Goal: Information Seeking & Learning: Learn about a topic

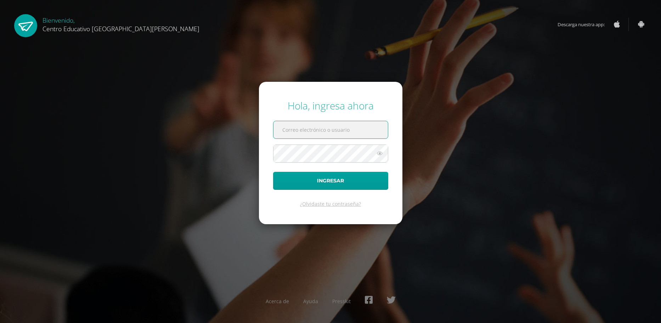
click at [323, 134] on input "text" at bounding box center [330, 129] width 114 height 17
type input "[PERSON_NAME][EMAIL_ADDRESS][PERSON_NAME][DOMAIN_NAME]"
click at [378, 153] on icon at bounding box center [379, 153] width 9 height 8
click at [378, 153] on icon at bounding box center [379, 153] width 10 height 8
click at [381, 162] on span at bounding box center [330, 153] width 115 height 18
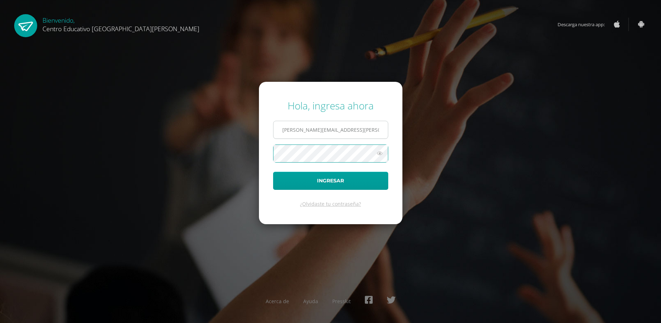
click at [318, 124] on input "jose.quezada@centroeducativoelvalle.edu.gt" at bounding box center [330, 129] width 114 height 17
click at [315, 177] on button "Ingresar" at bounding box center [330, 181] width 115 height 18
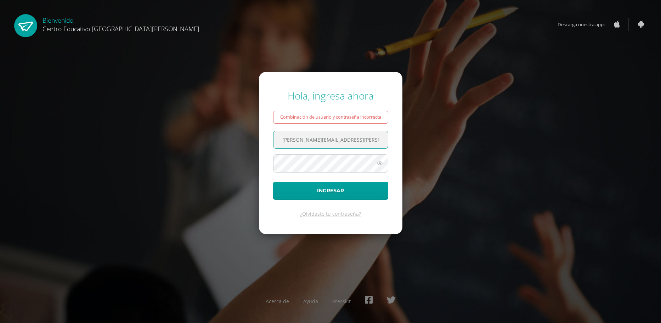
drag, startPoint x: 383, startPoint y: 143, endPoint x: 185, endPoint y: 131, distance: 198.7
click at [186, 131] on div "Hola, ingresa ahora Combinación de usuario y contraseña incorrecta jose.quezada…" at bounding box center [330, 161] width 457 height 157
type input "t"
click at [273, 182] on button "Ingresar" at bounding box center [330, 191] width 115 height 18
click at [297, 144] on input "t" at bounding box center [330, 139] width 114 height 17
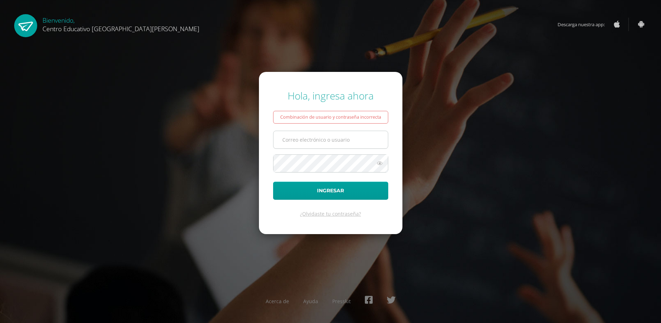
click at [308, 146] on input "text" at bounding box center [330, 139] width 114 height 17
type input "sergio.siliezar@centroeducativoelvalle.edu.gt"
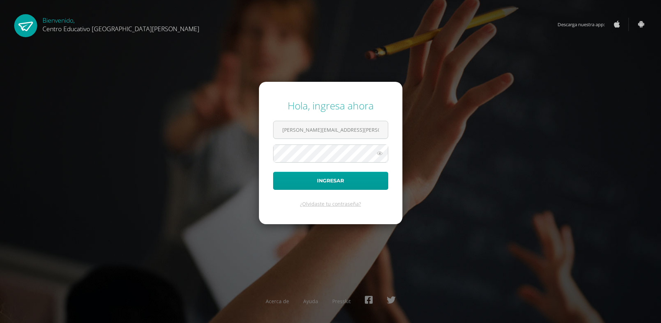
click at [337, 199] on form "Hola, ingresa ahora [PERSON_NAME][EMAIL_ADDRESS][PERSON_NAME][DOMAIN_NAME] Ingr…" at bounding box center [330, 153] width 143 height 142
click at [339, 200] on form "Hola, ingresa ahora jose.quezada@centroeducativoelvalle.edu.gt Ingresar ¿Olvida…" at bounding box center [330, 153] width 143 height 142
drag, startPoint x: 341, startPoint y: 203, endPoint x: 171, endPoint y: 172, distance: 172.0
click at [380, 155] on icon at bounding box center [379, 153] width 9 height 8
click at [364, 177] on button "Ingresar" at bounding box center [330, 181] width 115 height 18
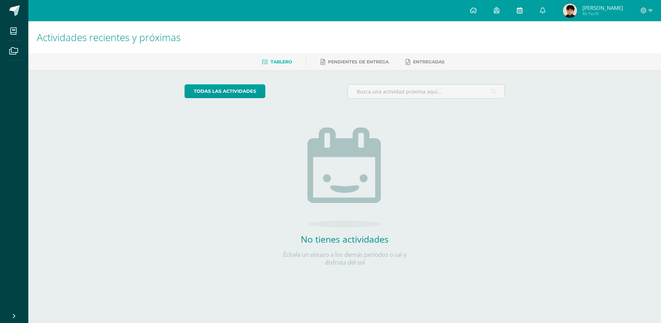
click at [522, 9] on icon at bounding box center [520, 10] width 6 height 6
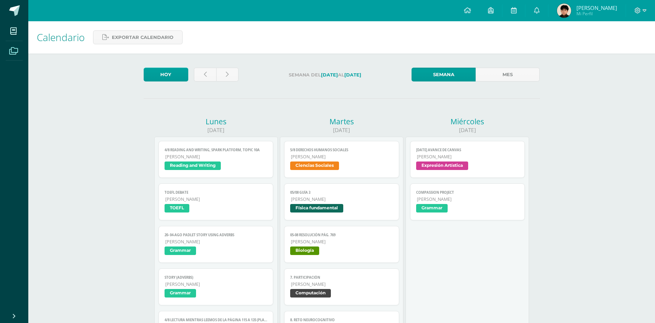
click at [12, 52] on icon at bounding box center [13, 50] width 9 height 7
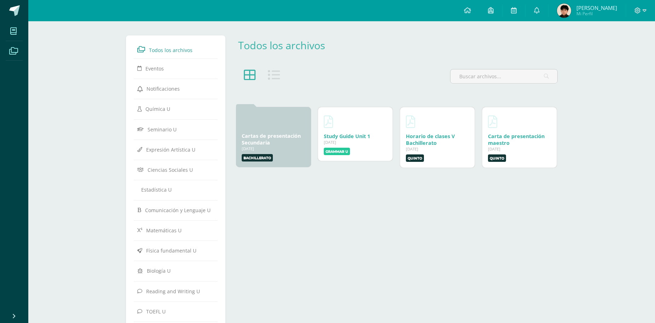
click at [13, 30] on icon at bounding box center [13, 31] width 6 height 7
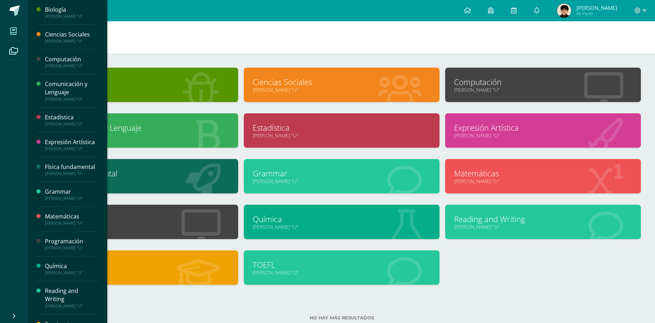
click at [327, 99] on div "Ciencias Sociales [PERSON_NAME] "U"" at bounding box center [342, 85] width 196 height 34
click at [301, 89] on link "[PERSON_NAME] "U"" at bounding box center [342, 89] width 178 height 7
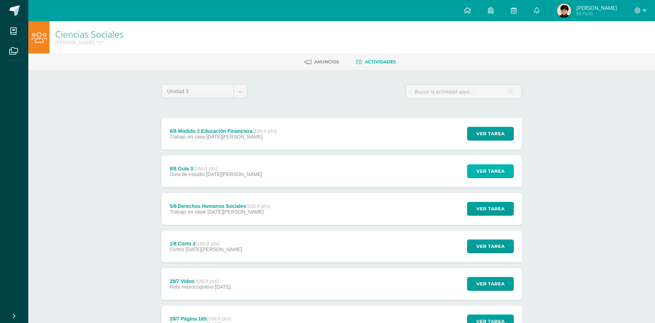
click at [489, 171] on span "Ver tarea" at bounding box center [491, 171] width 28 height 13
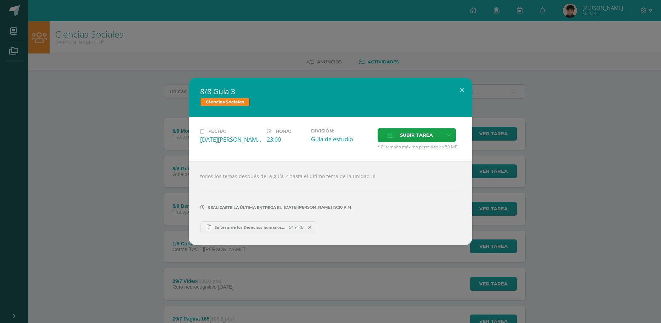
click at [230, 228] on span "Síntesis de los Derechos humanos Sociales.pdf" at bounding box center [250, 226] width 78 height 5
click at [452, 92] on button at bounding box center [462, 90] width 20 height 24
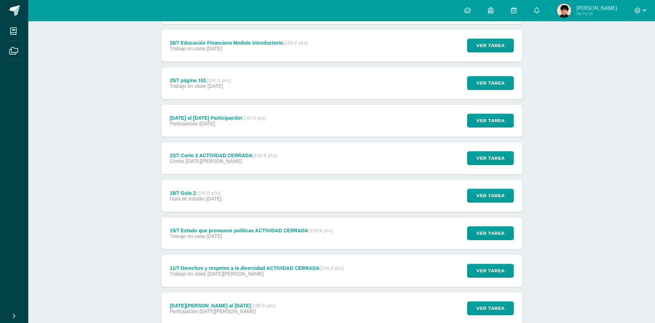
scroll to position [315, 0]
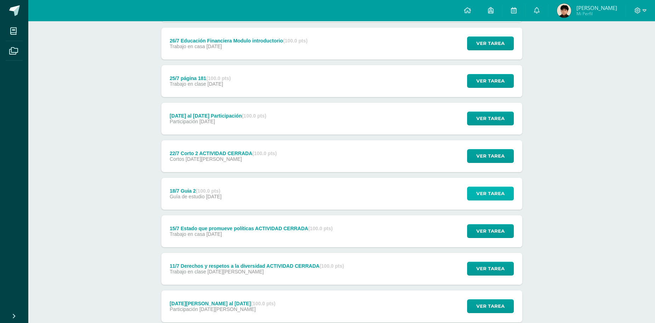
click at [483, 198] on span "Ver tarea" at bounding box center [491, 193] width 28 height 13
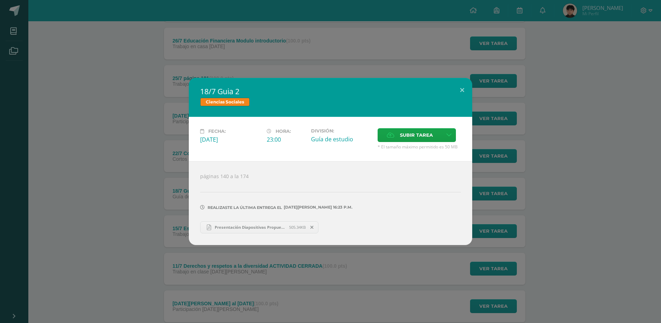
click at [258, 227] on span "Presentación Diapositivas Propuesta de Proyecto Doodle Naranja y Crema.pdf" at bounding box center [250, 226] width 78 height 5
click at [458, 87] on button at bounding box center [462, 90] width 20 height 24
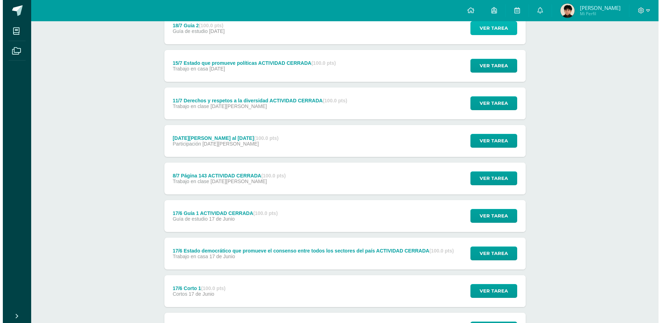
scroll to position [493, 0]
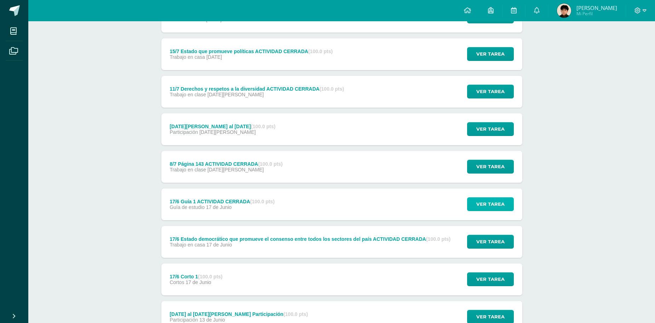
click at [475, 206] on button "Ver tarea" at bounding box center [490, 204] width 47 height 14
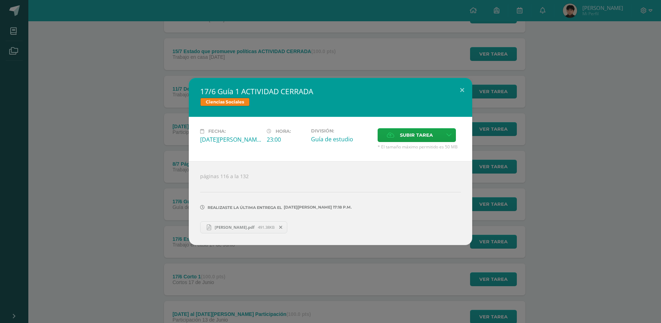
click at [241, 223] on link "[PERSON_NAME].pdf 491.38KB" at bounding box center [243, 227] width 87 height 12
